Goal: Task Accomplishment & Management: Use online tool/utility

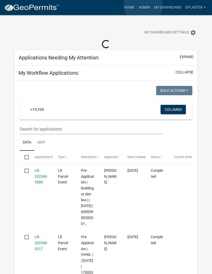
click at [144, 5] on link "Admin" at bounding box center [145, 8] width 16 height 10
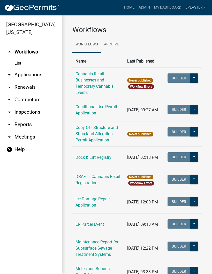
click at [29, 71] on link "arrow_drop_down Applications" at bounding box center [31, 74] width 62 height 12
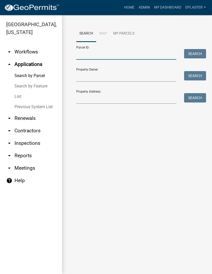
click at [136, 57] on input "Parcel ID:" at bounding box center [126, 54] width 100 height 11
click at [128, 52] on input "Parcel ID:" at bounding box center [126, 54] width 100 height 11
paste input "10000150102000"
type input "10000150102000"
click at [195, 52] on button "Search" at bounding box center [195, 53] width 22 height 9
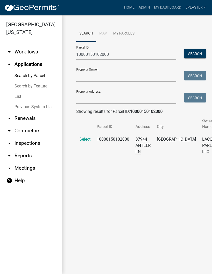
click at [83, 139] on span "Select" at bounding box center [85, 139] width 11 height 5
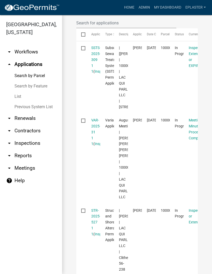
scroll to position [185, 0]
